Goal: Task Accomplishment & Management: Use online tool/utility

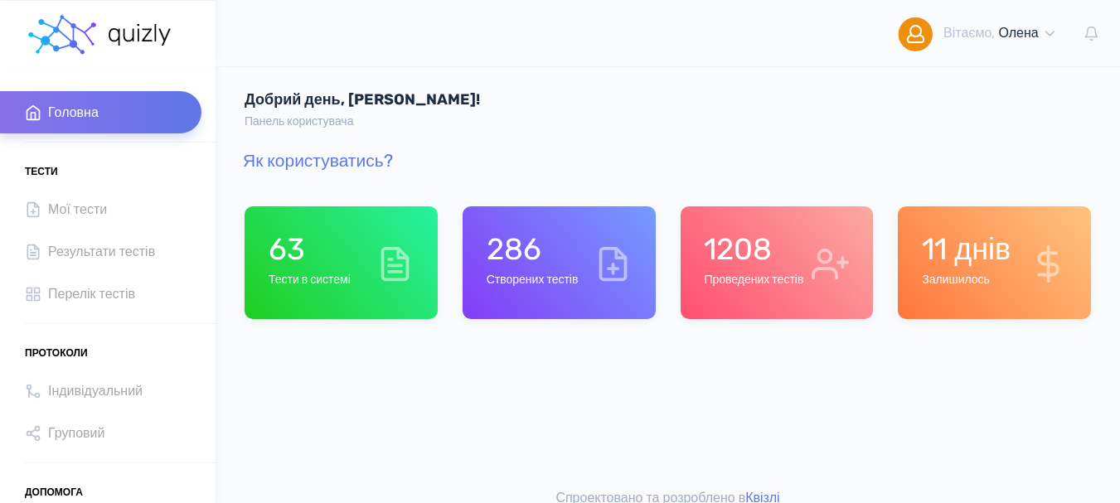
click at [347, 283] on h6 "Тести в системі" at bounding box center [310, 281] width 82 height 14
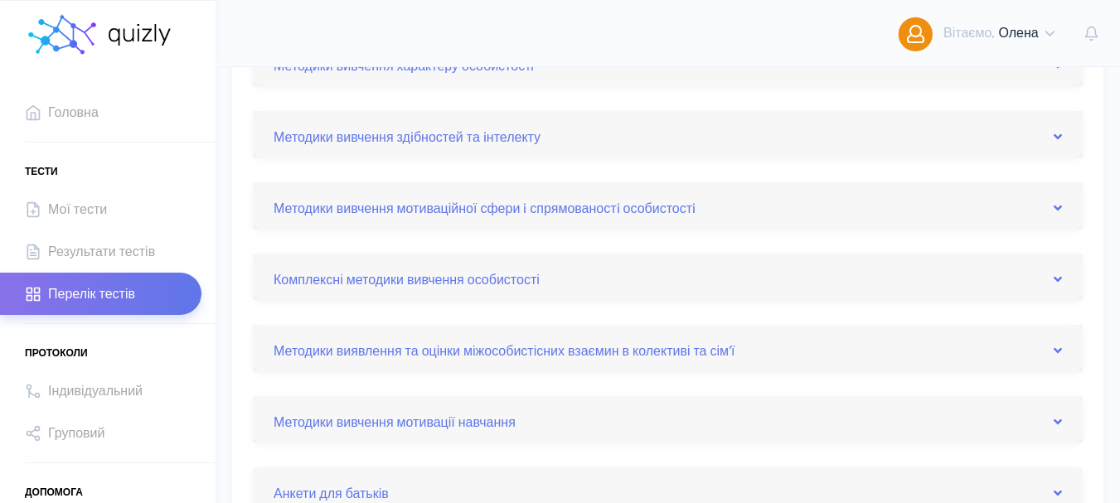
scroll to position [497, 0]
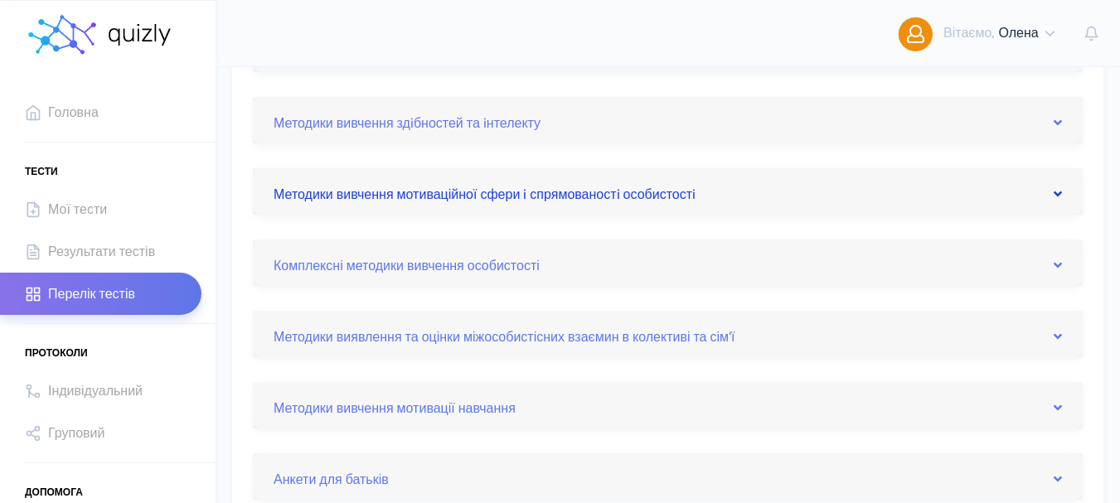
click at [1061, 193] on icon at bounding box center [1058, 193] width 8 height 13
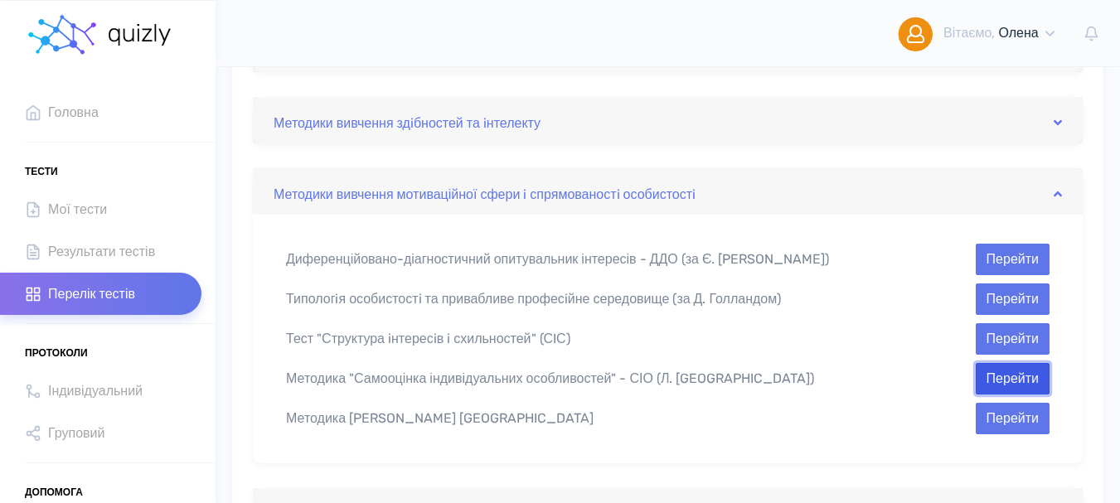
click at [1017, 385] on button "Перейти" at bounding box center [1013, 379] width 74 height 32
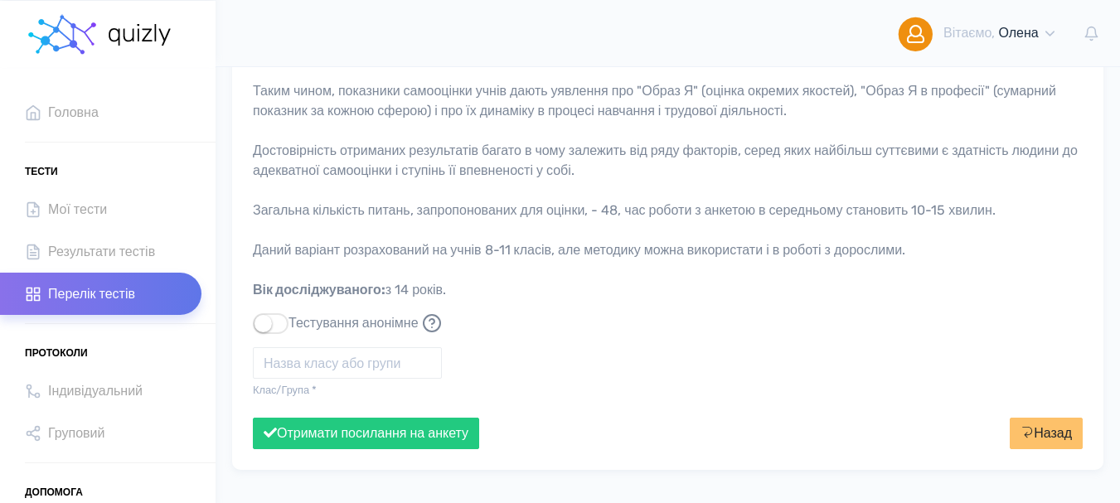
scroll to position [414, 0]
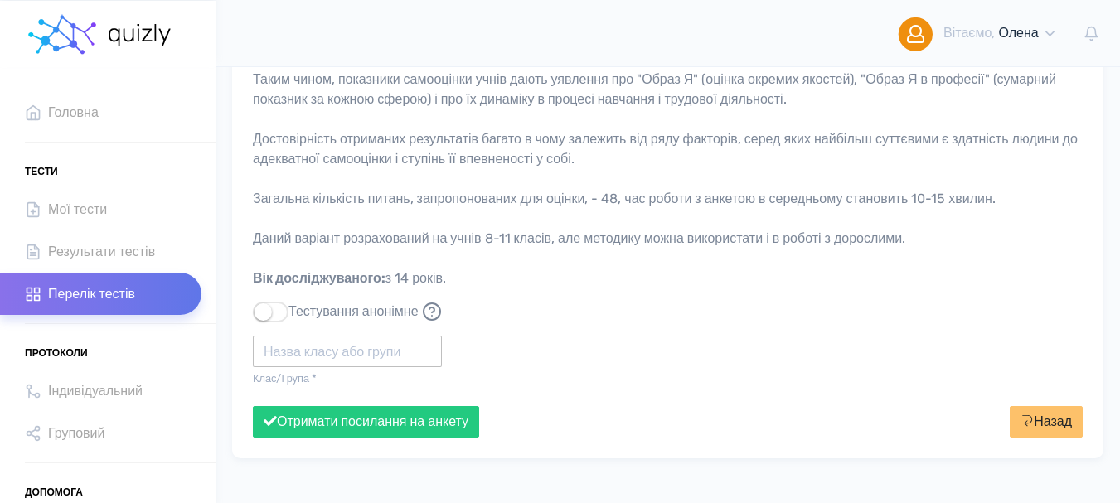
click at [306, 357] on input "text" at bounding box center [347, 352] width 189 height 32
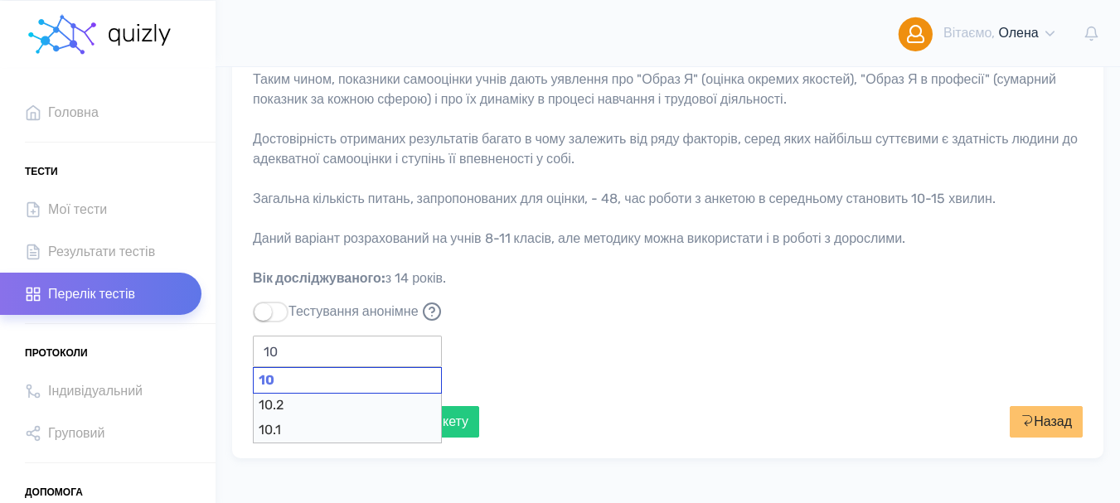
click at [313, 388] on div "10" at bounding box center [347, 380] width 189 height 27
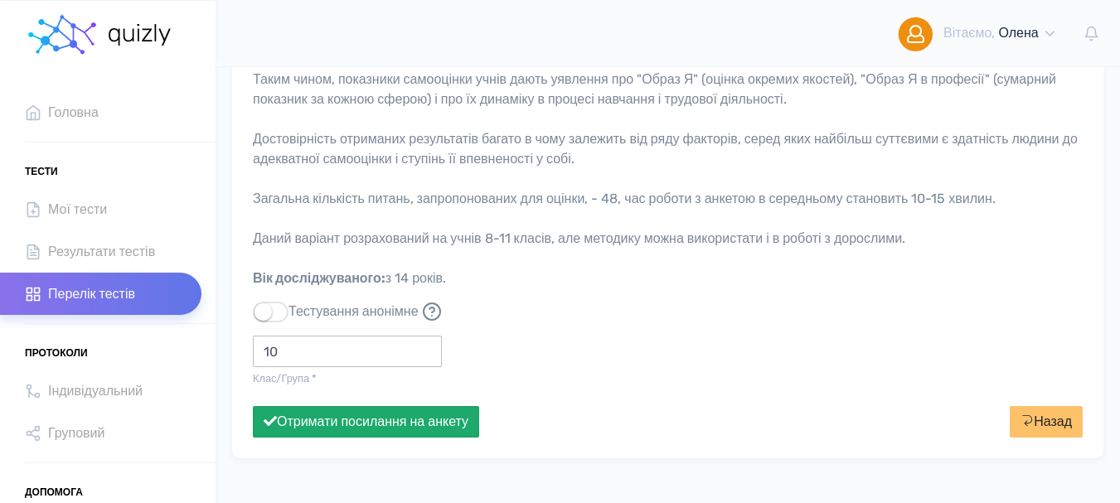
type input "10"
click at [365, 424] on button "Отримати посилання на анкету" at bounding box center [366, 422] width 226 height 32
